Goal: Information Seeking & Learning: Learn about a topic

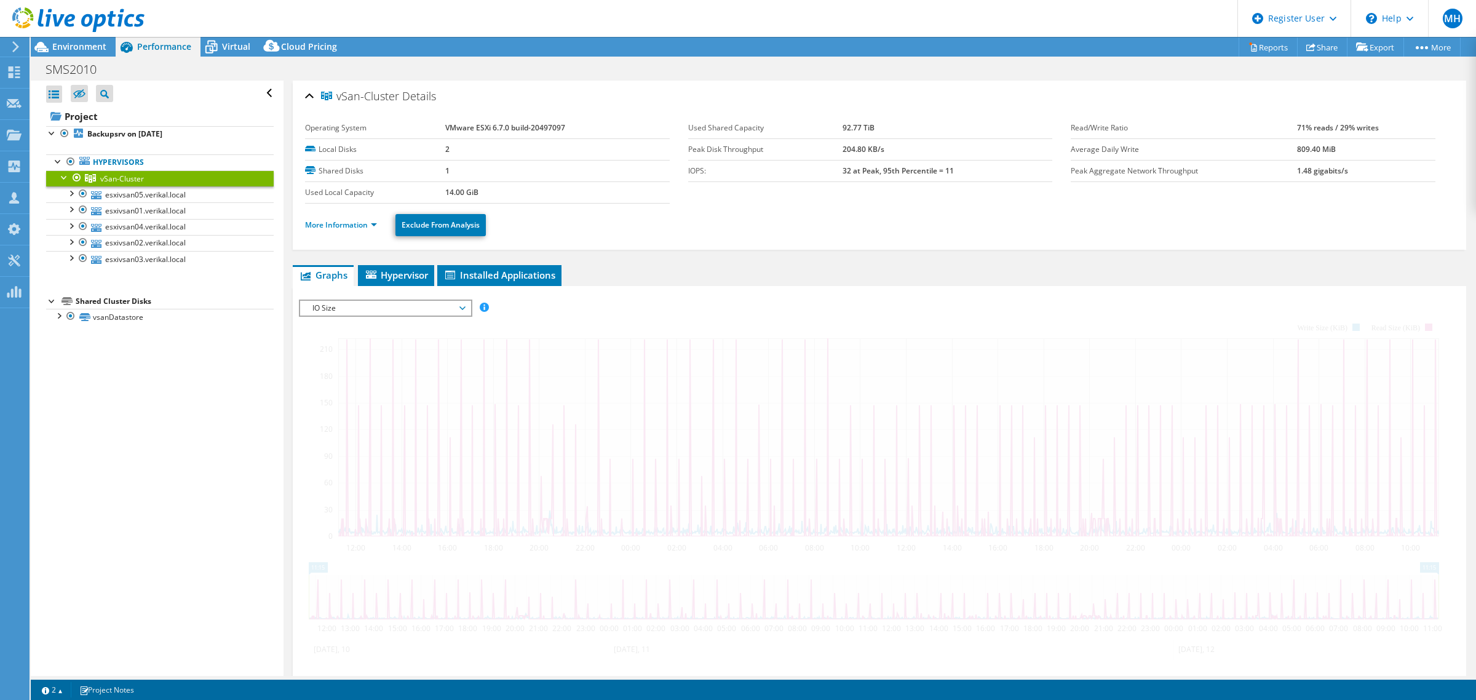
select select "USD"
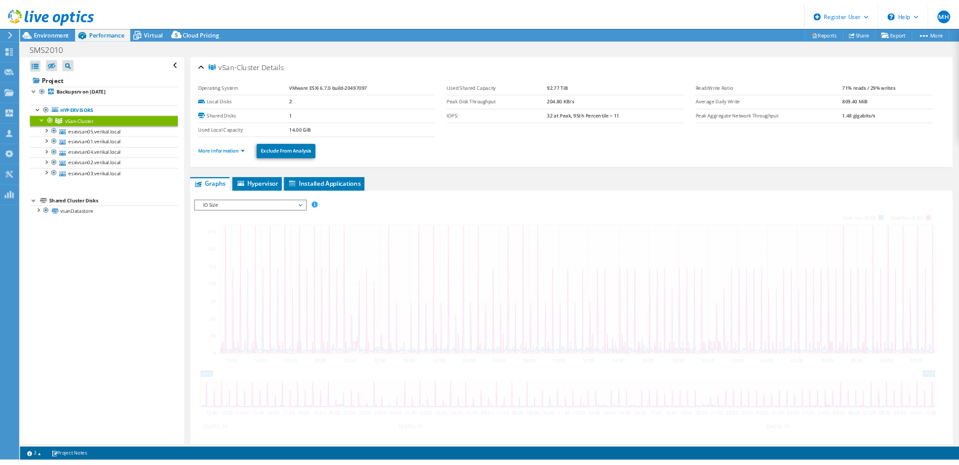
scroll to position [44, 0]
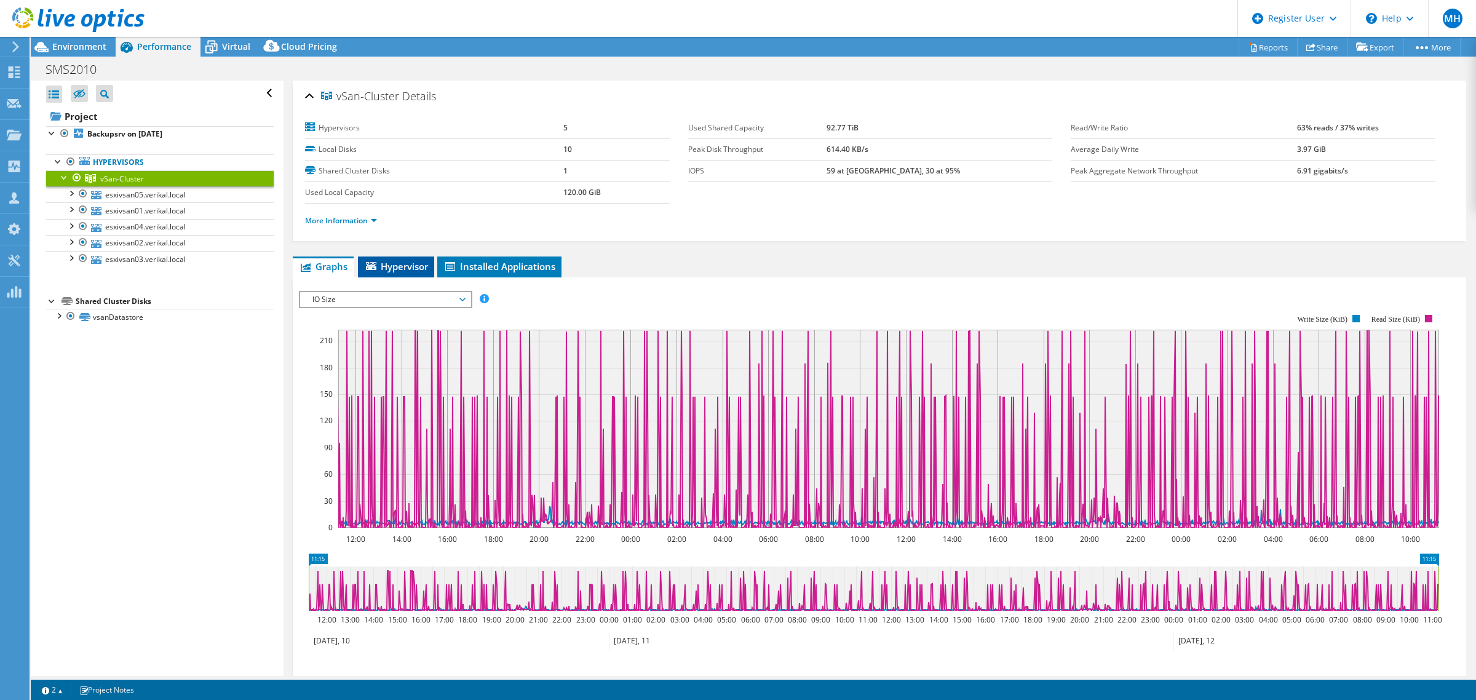
click at [408, 265] on span "Hypervisor" at bounding box center [396, 266] width 64 height 12
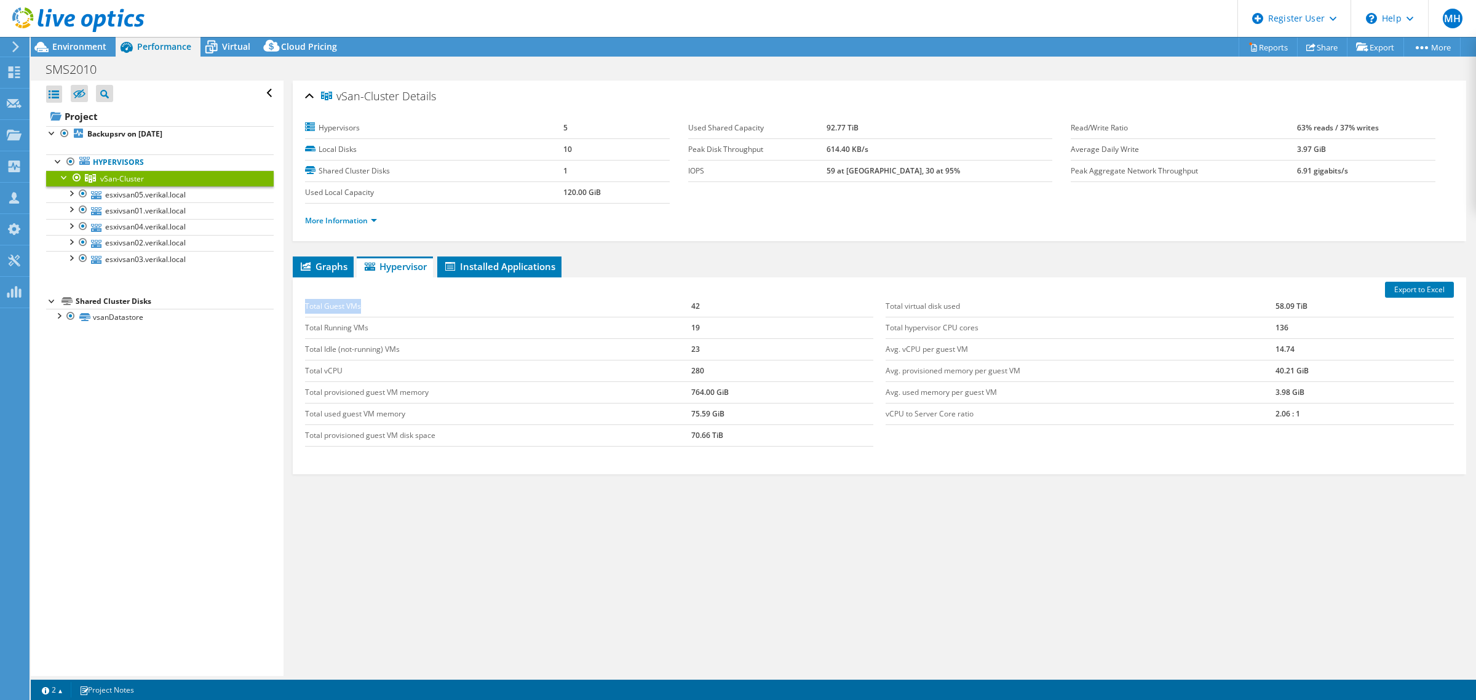
drag, startPoint x: 303, startPoint y: 308, endPoint x: 527, endPoint y: 303, distance: 224.0
click at [386, 298] on div "Total Guest VMs 42 Total Running VMs 19 Total Idle (not-running) VMs 23 Total v…" at bounding box center [589, 371] width 581 height 175
click at [611, 293] on div "Total Guest VMs 42 Total Running VMs 19 Total Idle (not-running) VMs 23 Total v…" at bounding box center [589, 371] width 581 height 175
click at [698, 305] on td "42" at bounding box center [782, 307] width 182 height 22
drag, startPoint x: 699, startPoint y: 326, endPoint x: 680, endPoint y: 325, distance: 19.1
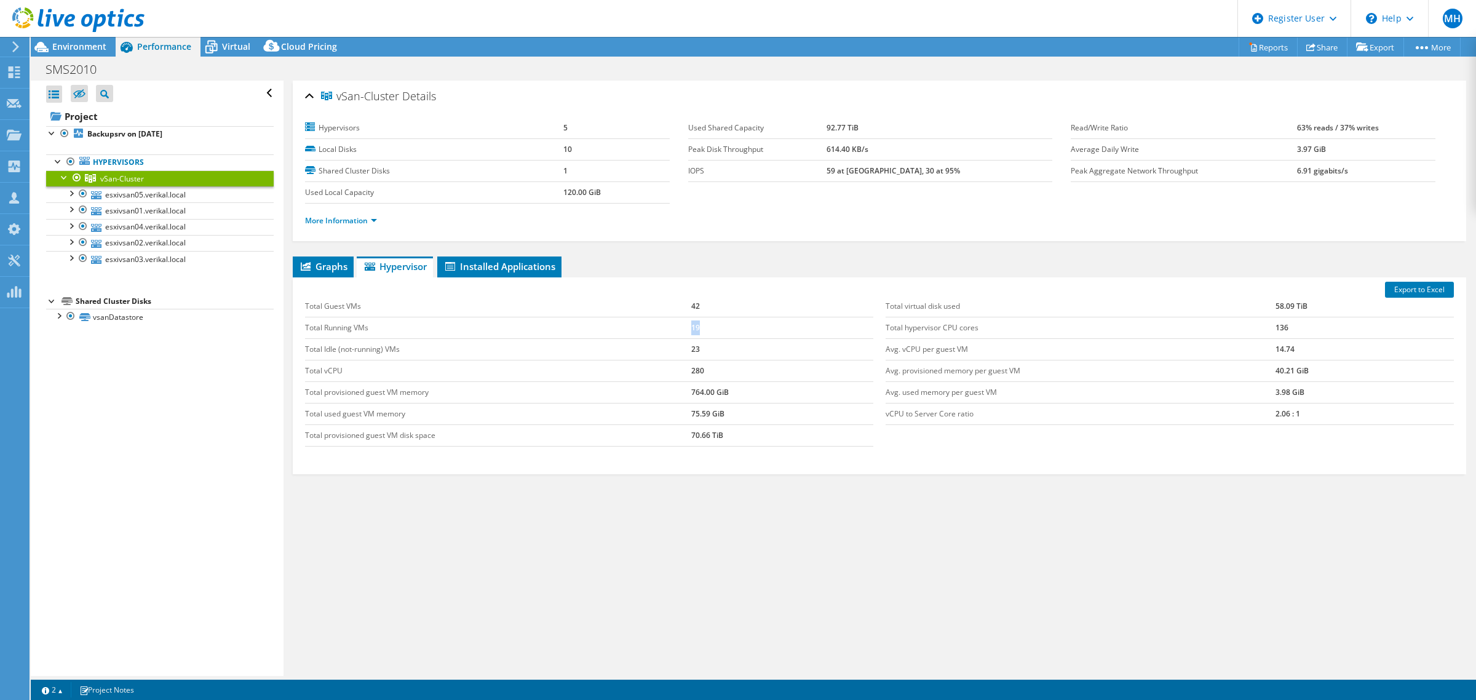
click at [680, 325] on tr "Total Running VMs 19" at bounding box center [589, 328] width 568 height 22
click at [483, 503] on div "Graphs Servers Inventory Hypervisor Disks Cluster Disks Installed Applications …" at bounding box center [880, 411] width 1174 height 308
